Goal: Navigation & Orientation: Find specific page/section

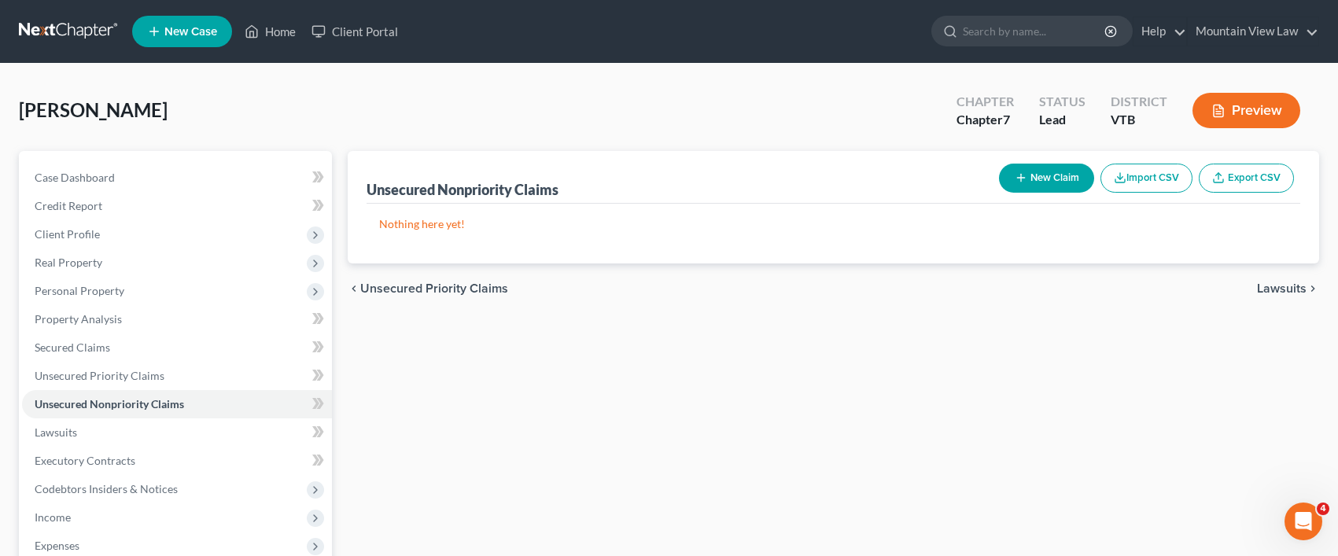
click at [580, 431] on div "Unsecured Nonpriority Claims New Claim Import CSV Export CSV Nothing here yet! …" at bounding box center [833, 463] width 987 height 625
click at [355, 43] on link "Client Portal" at bounding box center [355, 31] width 102 height 28
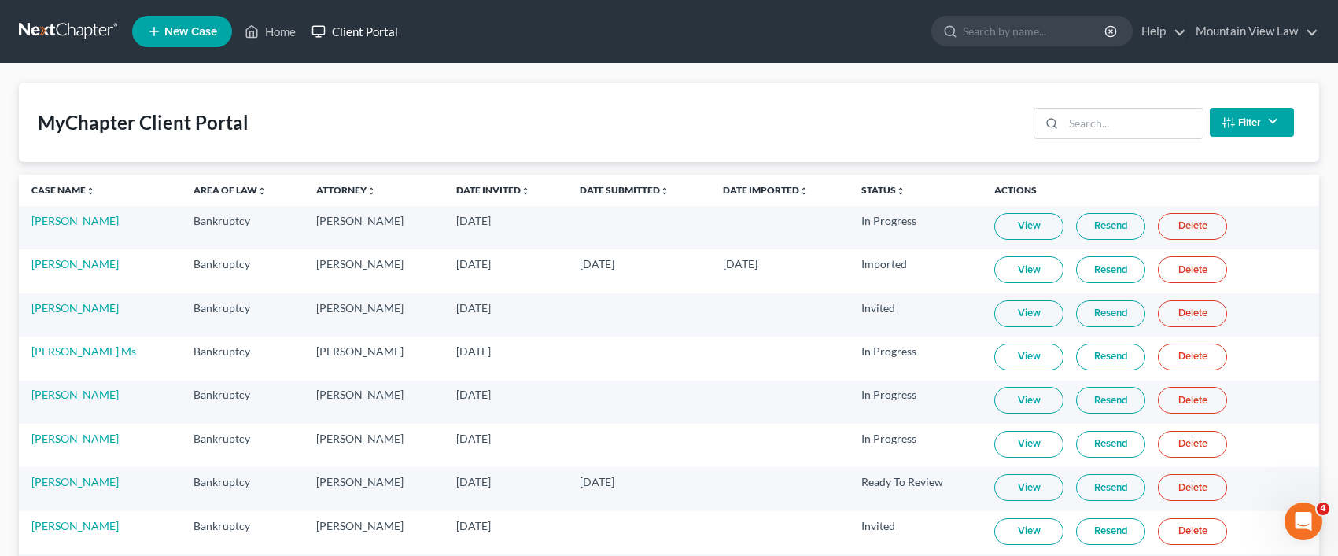
click at [365, 42] on link "Client Portal" at bounding box center [355, 31] width 102 height 28
click at [351, 30] on link "Client Portal" at bounding box center [355, 31] width 102 height 28
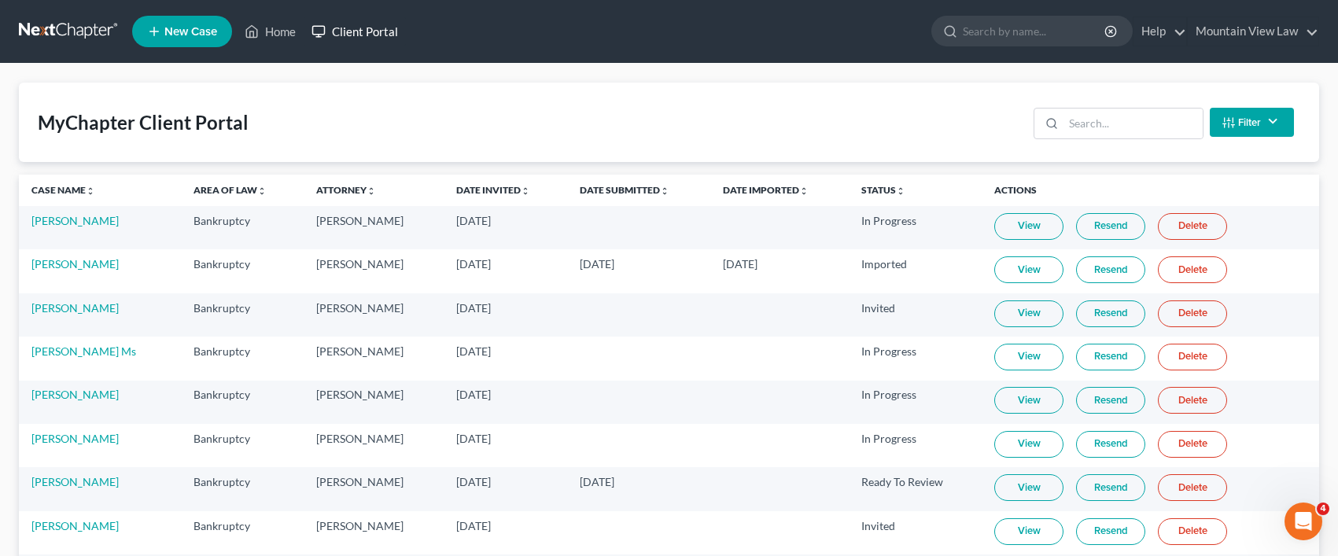
click at [351, 30] on link "Client Portal" at bounding box center [355, 31] width 102 height 28
click at [69, 222] on link "[PERSON_NAME]" at bounding box center [74, 220] width 87 height 13
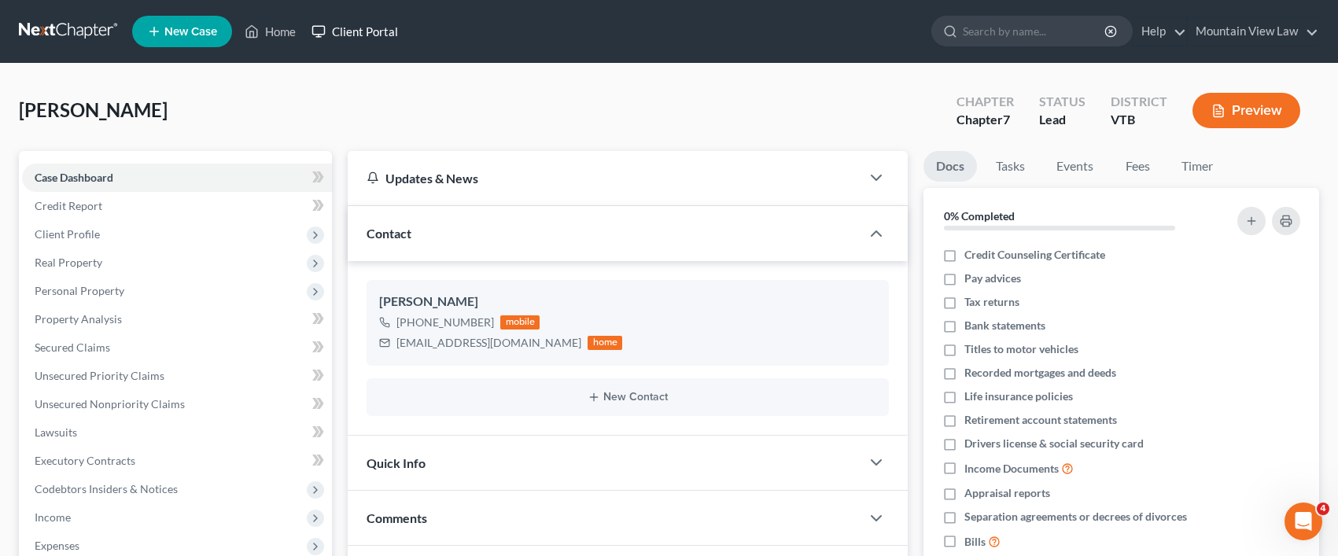
click at [355, 35] on link "Client Portal" at bounding box center [355, 31] width 102 height 28
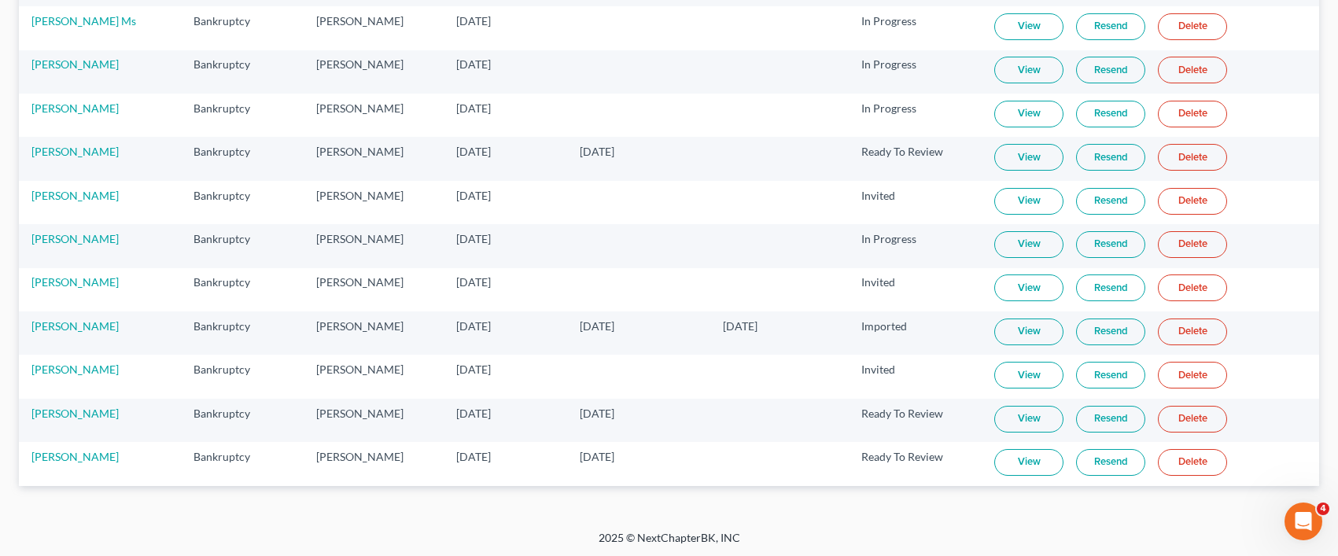
scroll to position [333, 0]
click at [64, 461] on td "[PERSON_NAME]" at bounding box center [100, 461] width 162 height 43
click at [63, 460] on link "[PERSON_NAME]" at bounding box center [74, 453] width 87 height 13
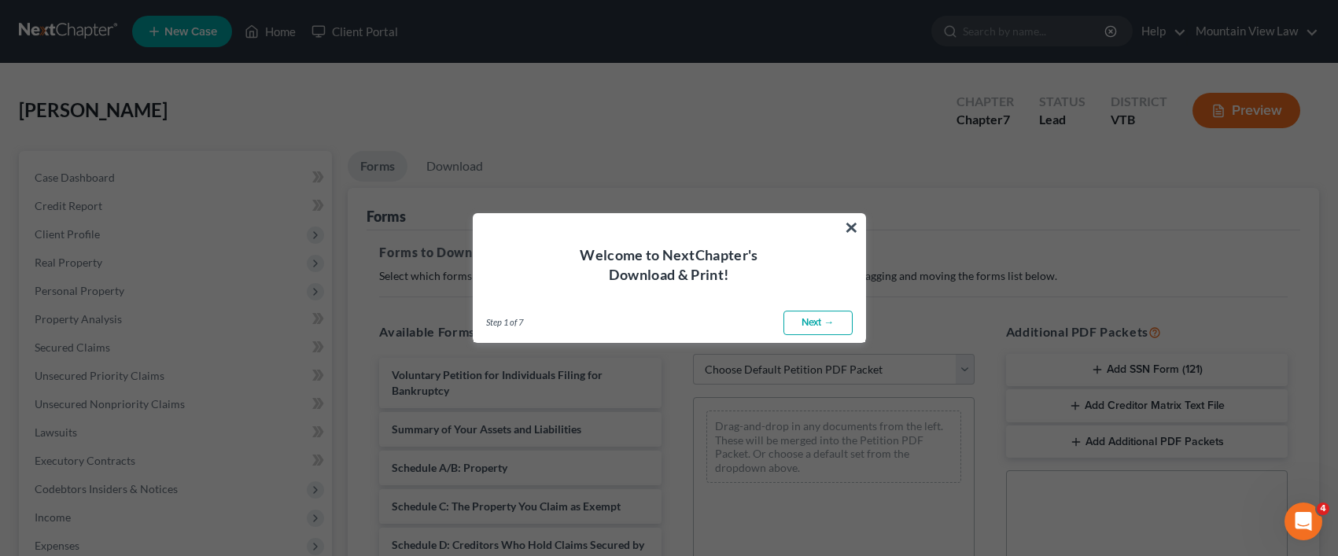
click at [855, 229] on button "×" at bounding box center [851, 227] width 15 height 25
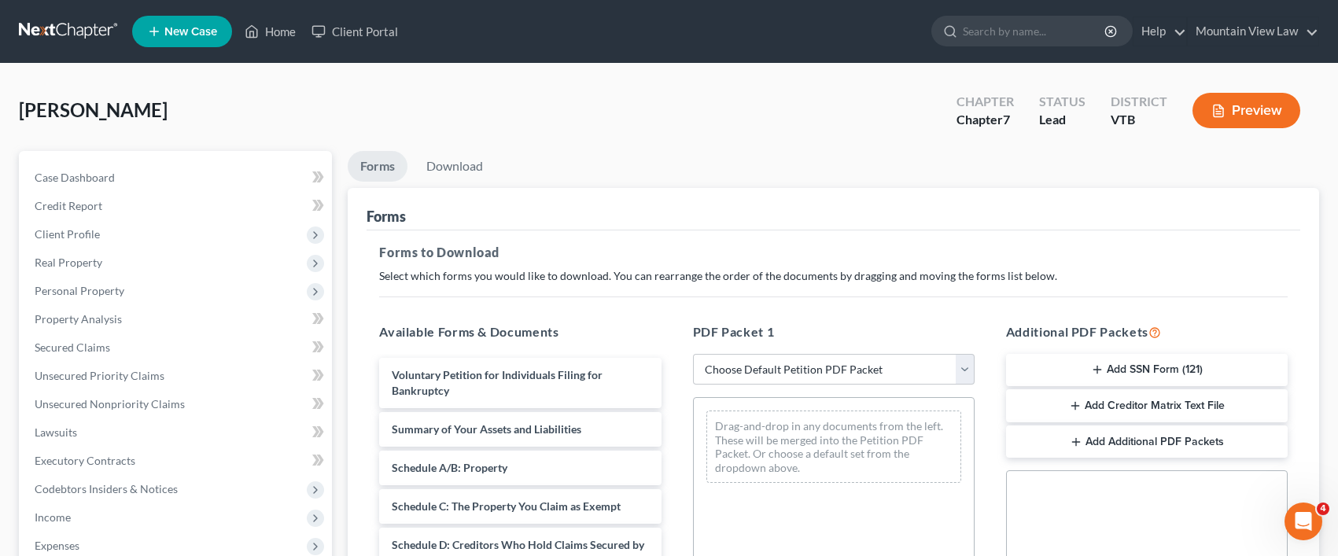
click at [363, 49] on ul "New Case Home Client Portal - No Result - See all results Or Press Enter... Hel…" at bounding box center [725, 31] width 1187 height 41
click at [365, 39] on link "Client Portal" at bounding box center [355, 31] width 102 height 28
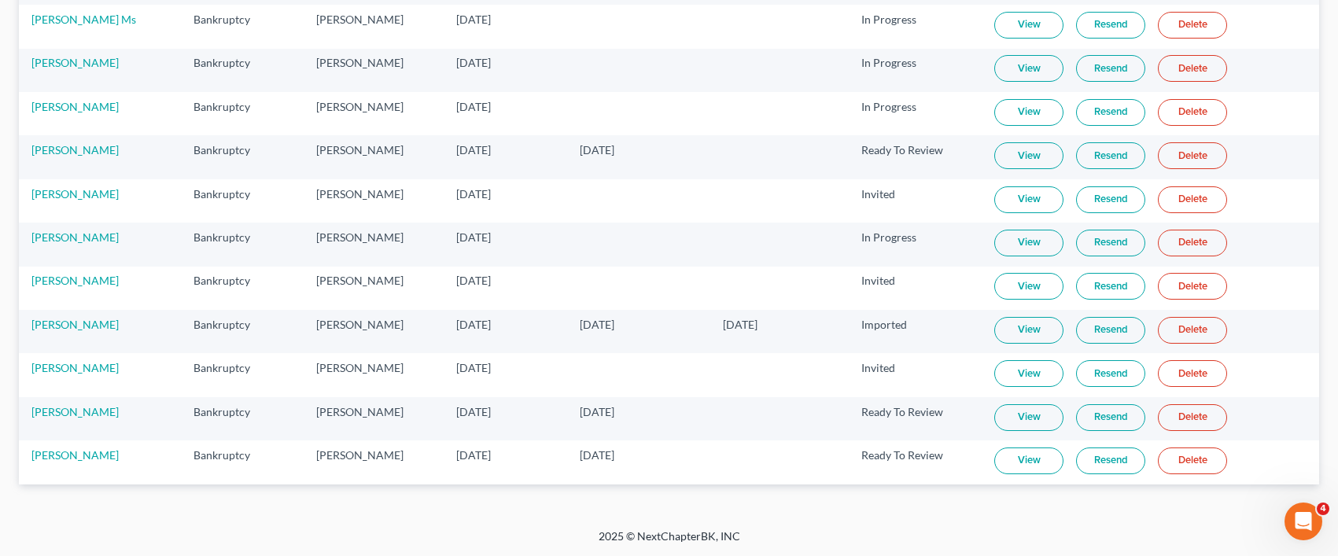
scroll to position [333, 0]
click at [61, 456] on link "[PERSON_NAME]" at bounding box center [74, 453] width 87 height 13
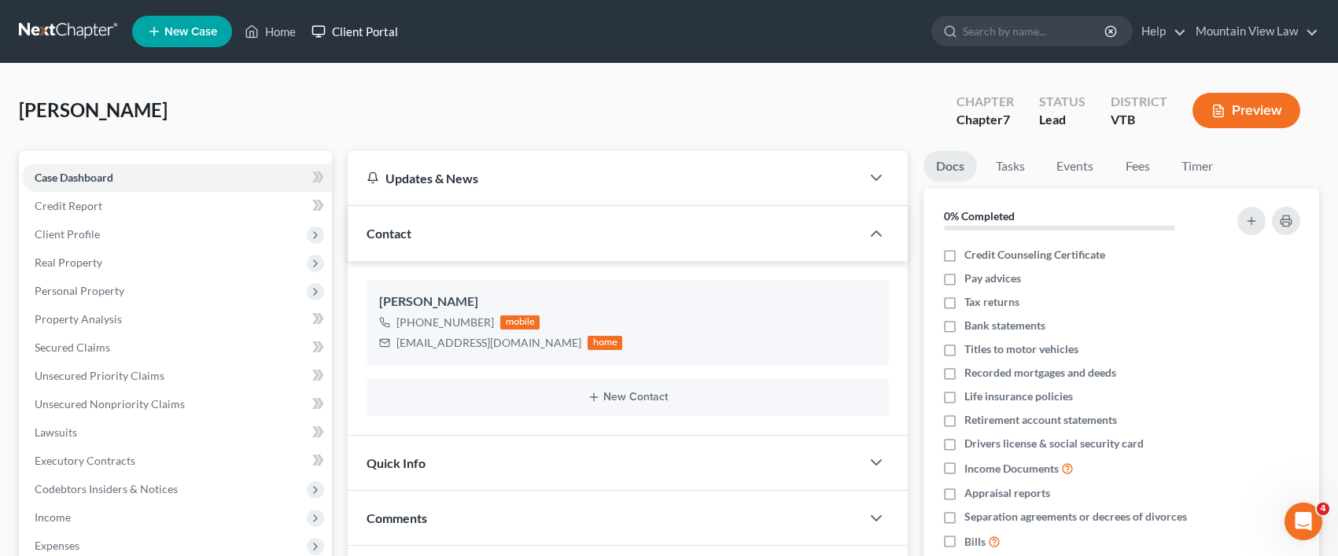
click at [359, 29] on link "Client Portal" at bounding box center [355, 31] width 102 height 28
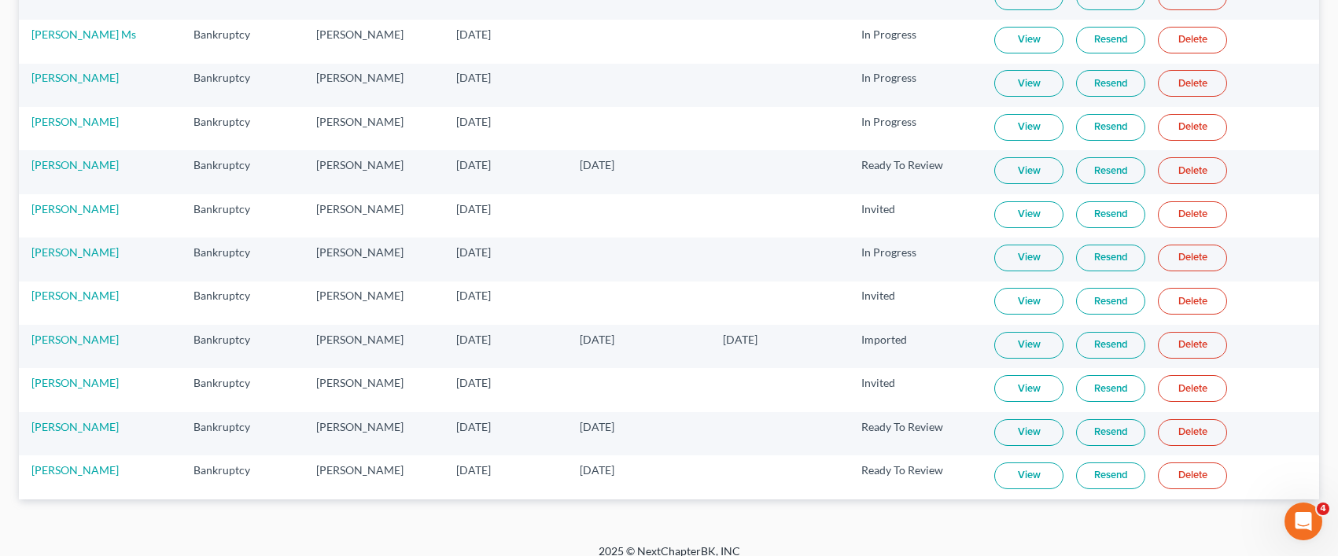
scroll to position [333, 0]
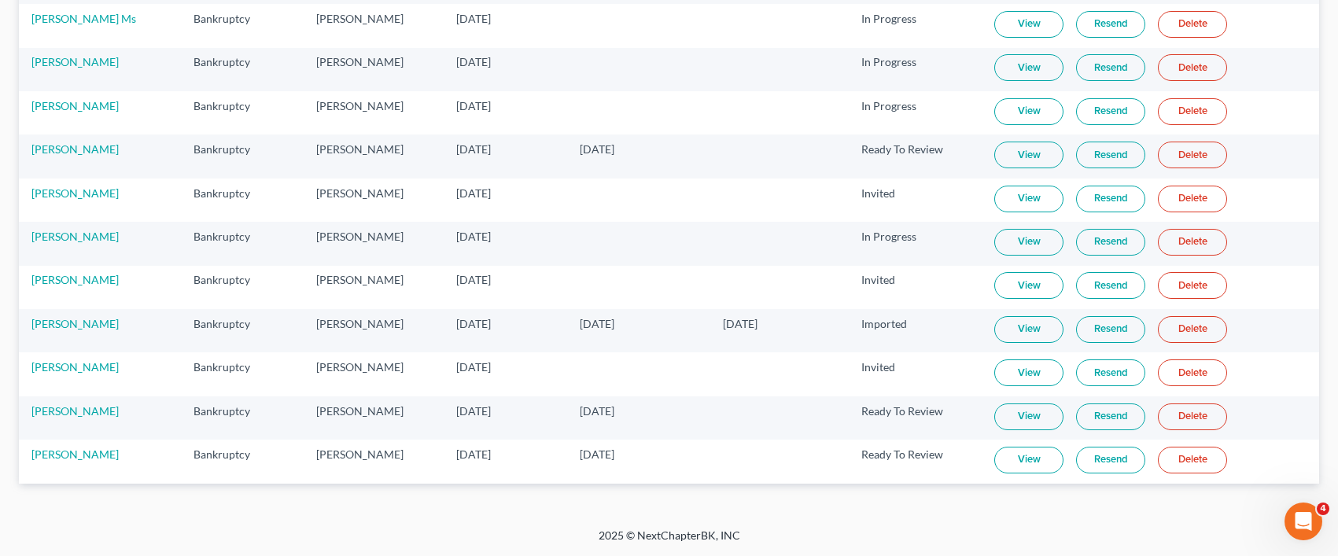
click at [1038, 454] on link "View" at bounding box center [1028, 460] width 69 height 27
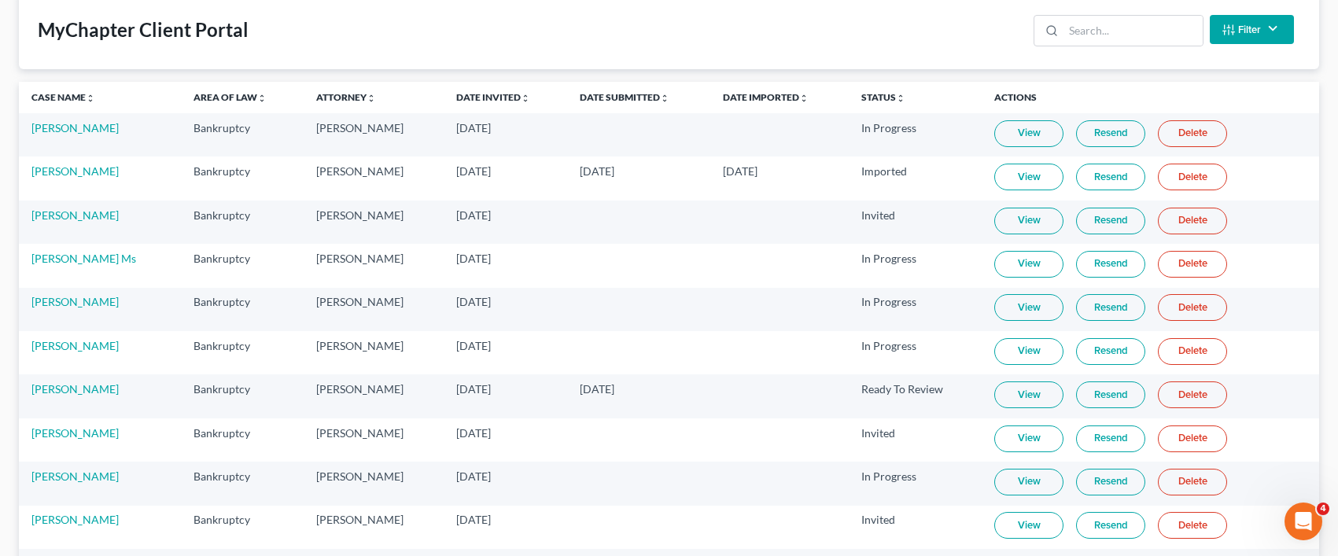
scroll to position [0, 0]
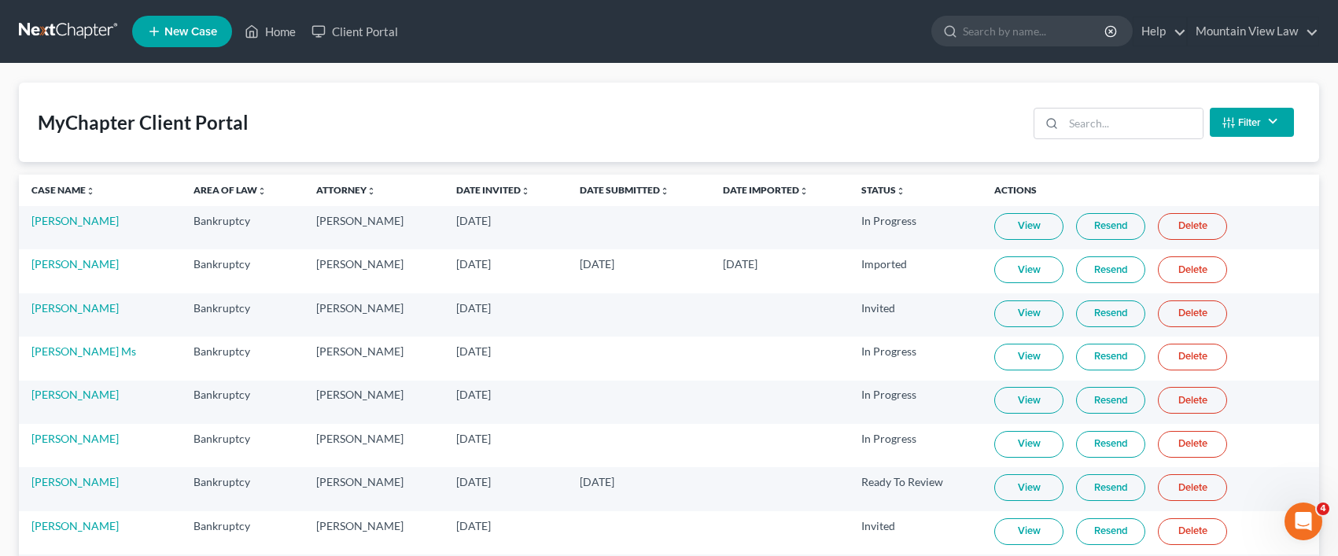
click at [42, 24] on link at bounding box center [69, 31] width 101 height 28
